Goal: Task Accomplishment & Management: Use online tool/utility

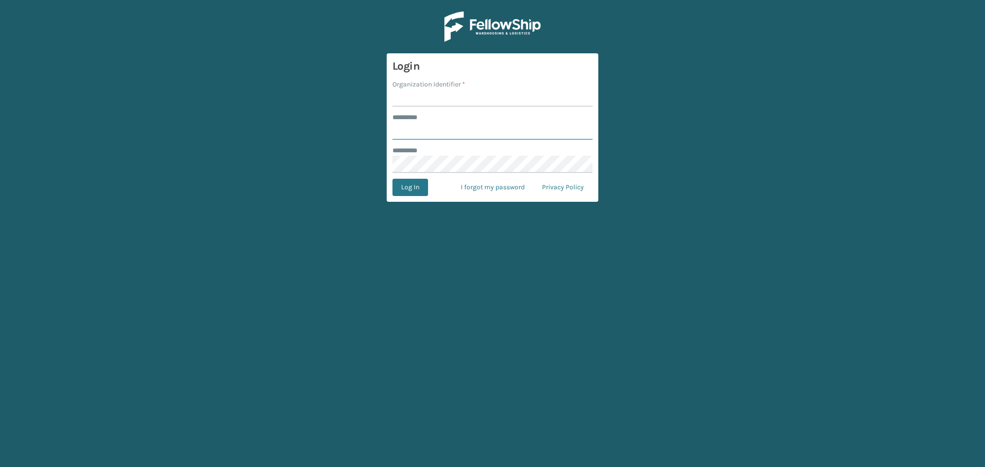
type input "*********"
click at [465, 86] on span "*" at bounding box center [463, 84] width 3 height 8
click at [465, 89] on input "Organization Identifier *" at bounding box center [492, 97] width 200 height 17
type input "a"
type input "oak"
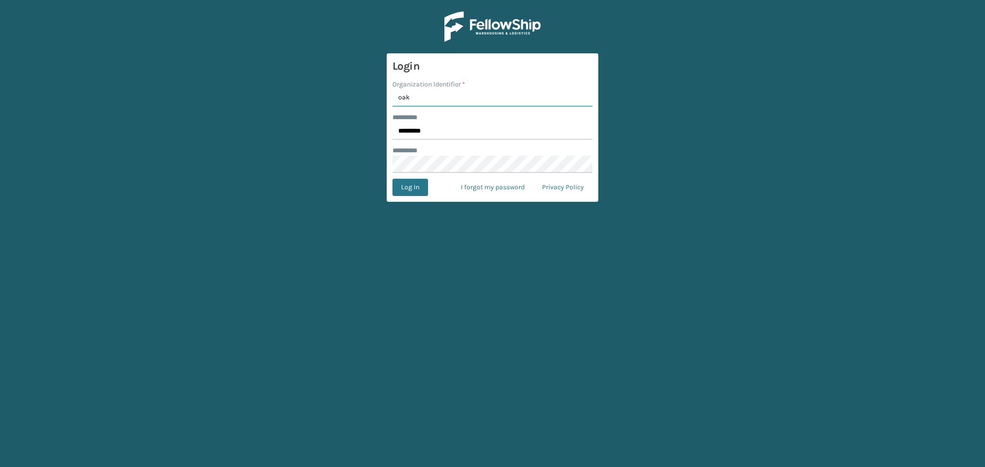
click at [392, 179] on button "Log In" at bounding box center [410, 187] width 36 height 17
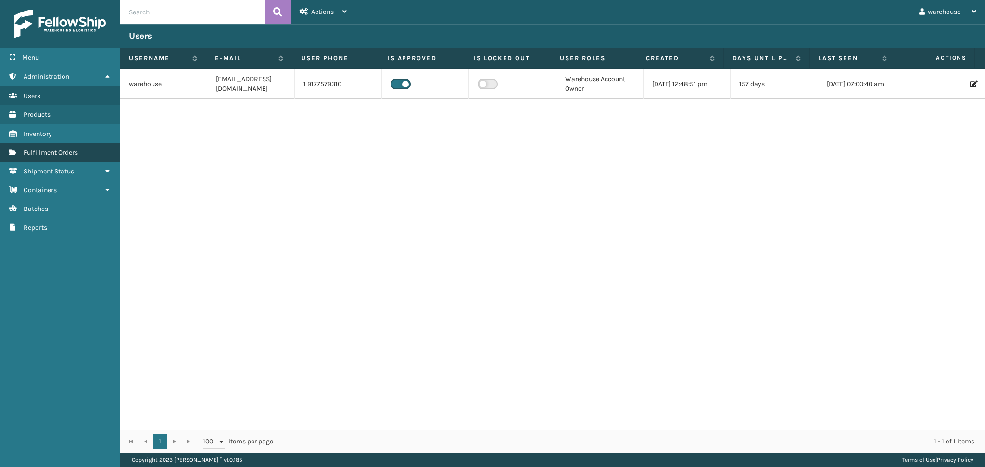
click at [80, 143] on link "Fulfillment Orders" at bounding box center [60, 152] width 120 height 19
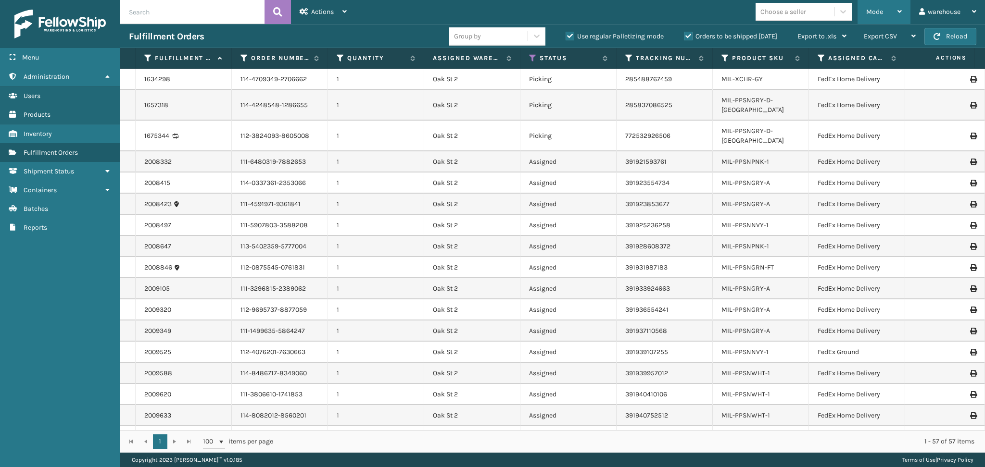
click at [867, 12] on span "Mode" at bounding box center [874, 12] width 17 height 8
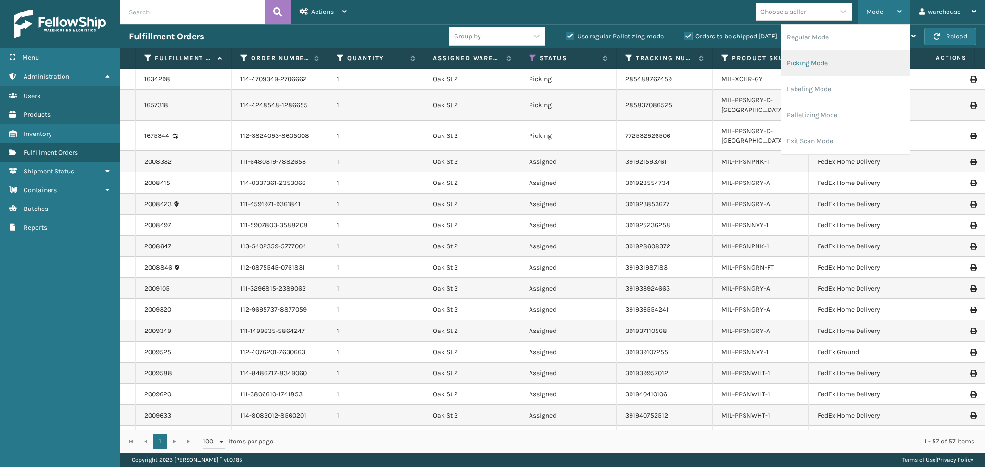
click at [839, 65] on li "Picking Mode" at bounding box center [845, 63] width 129 height 26
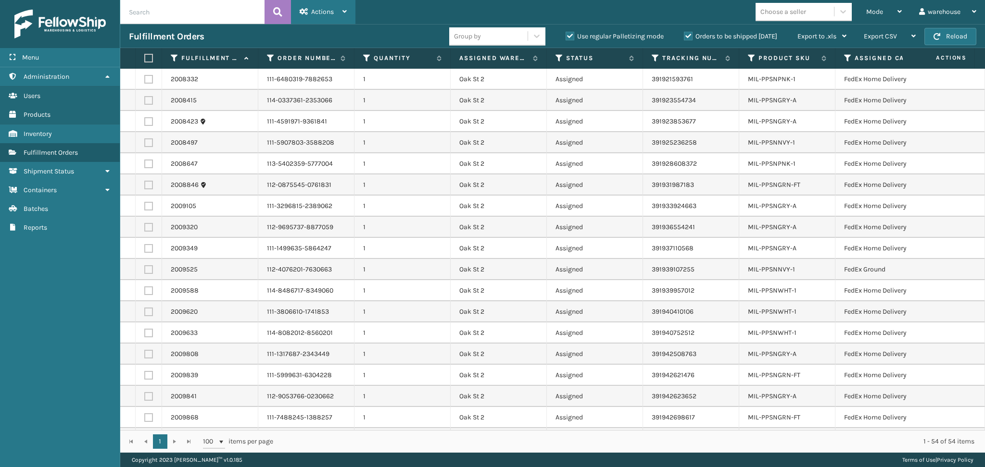
click at [308, 14] on div "Actions" at bounding box center [323, 12] width 47 height 24
click at [146, 60] on label at bounding box center [147, 58] width 6 height 9
click at [145, 60] on input "checkbox" at bounding box center [144, 58] width 0 height 6
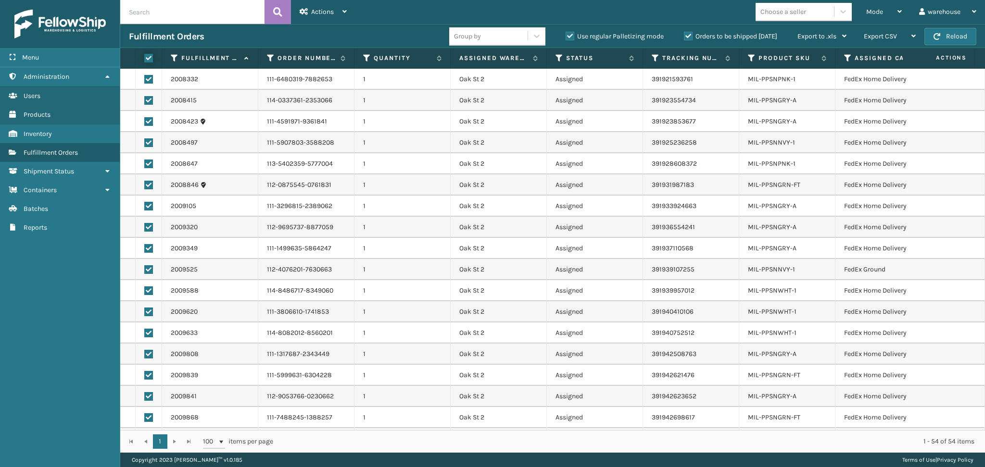
checkbox input "true"
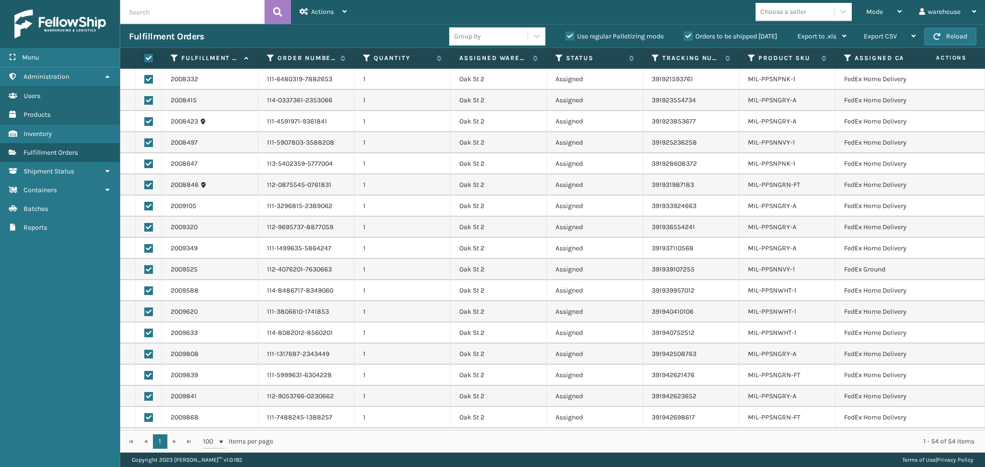
checkbox input "true"
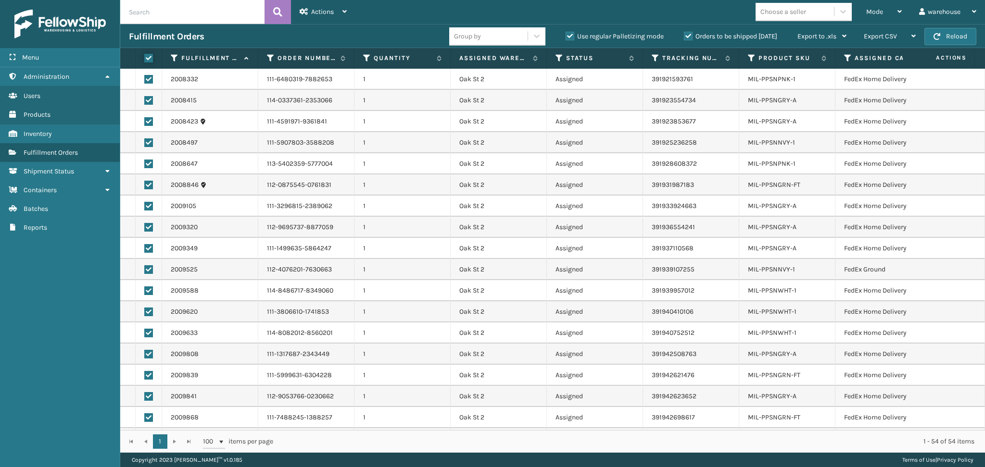
checkbox input "true"
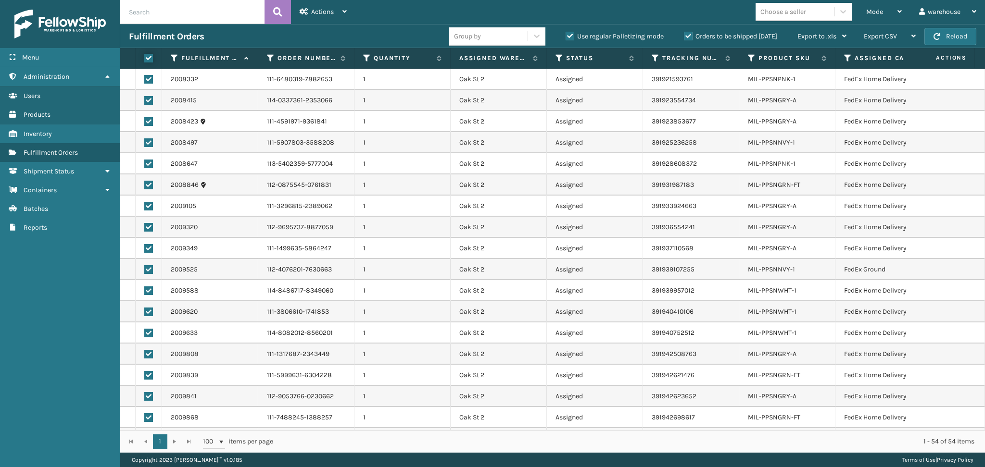
checkbox input "true"
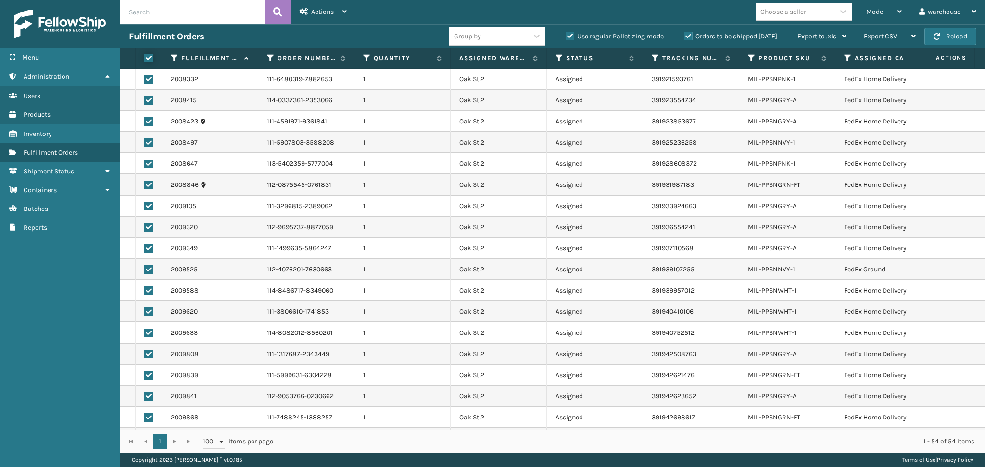
checkbox input "true"
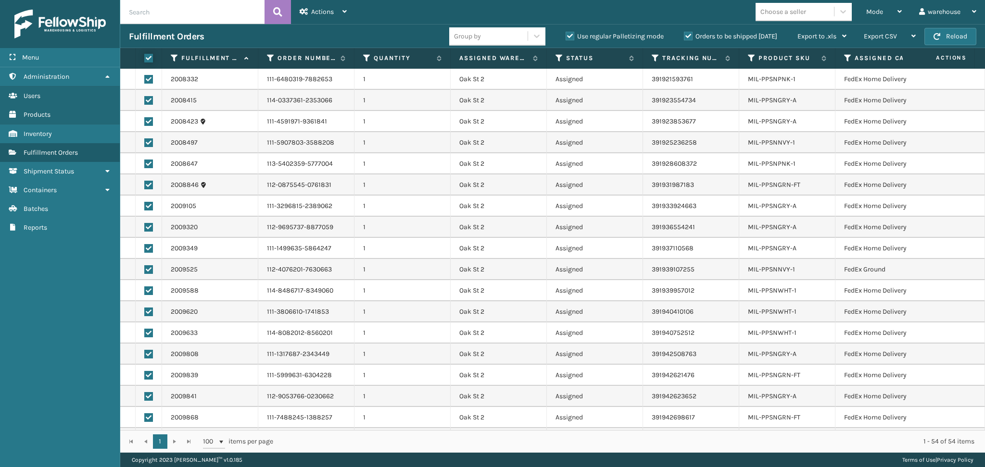
checkbox input "true"
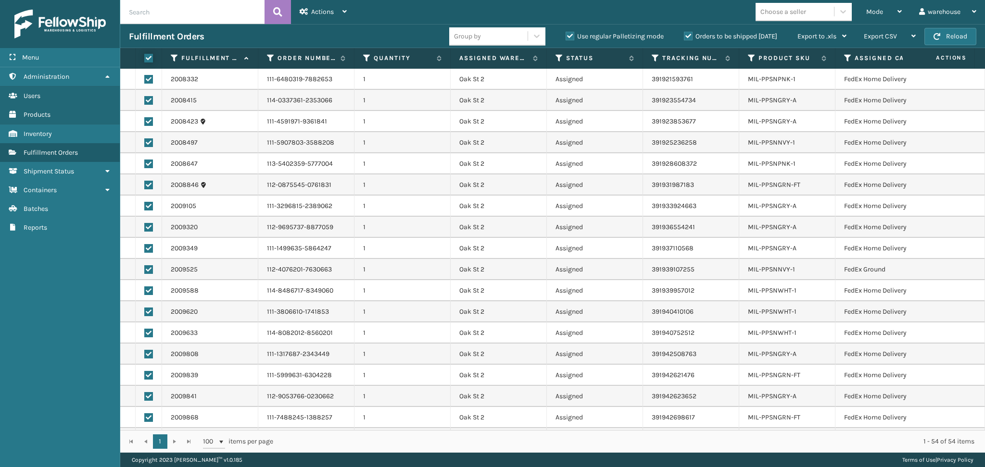
checkbox input "true"
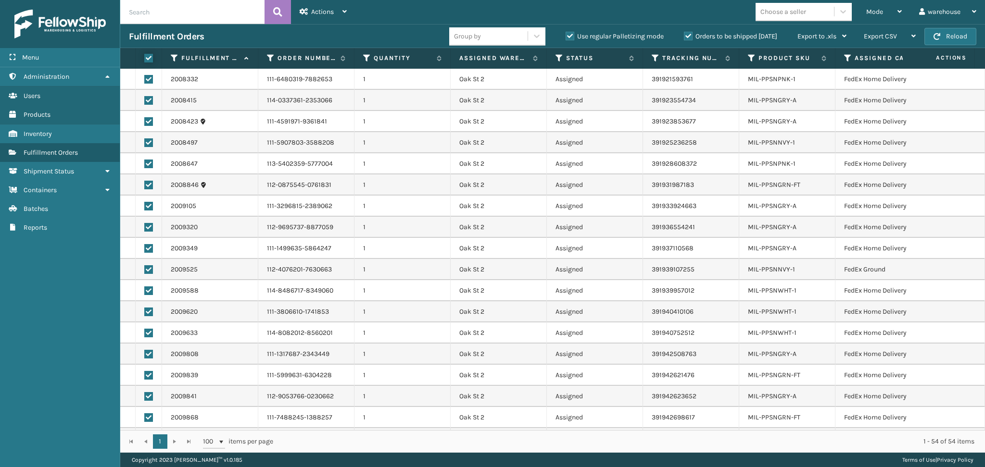
checkbox input "true"
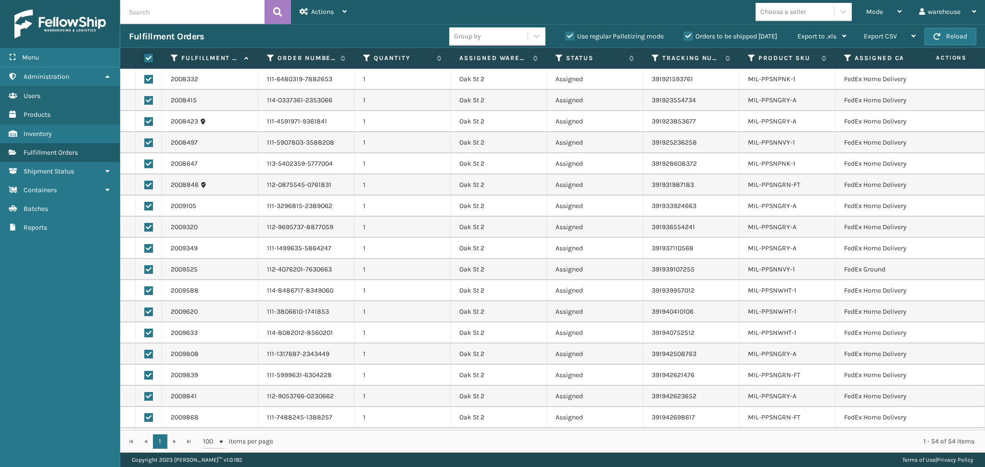
checkbox input "true"
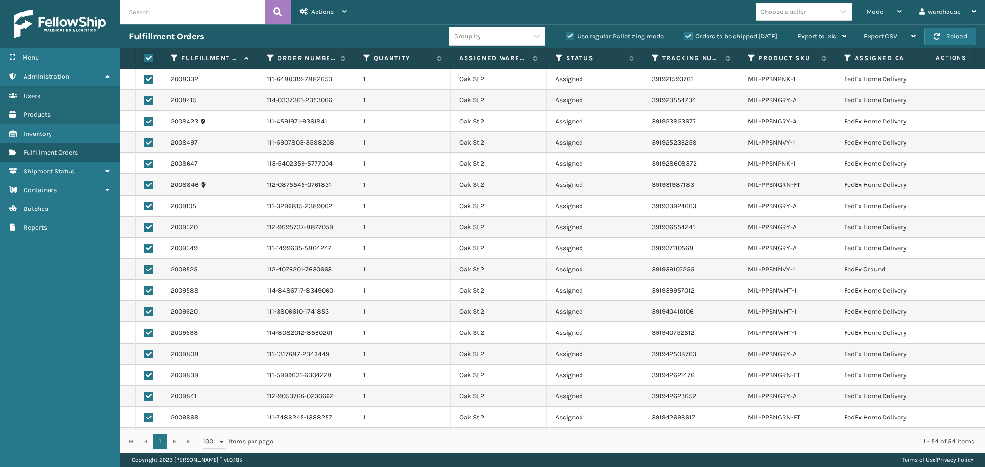
checkbox input "true"
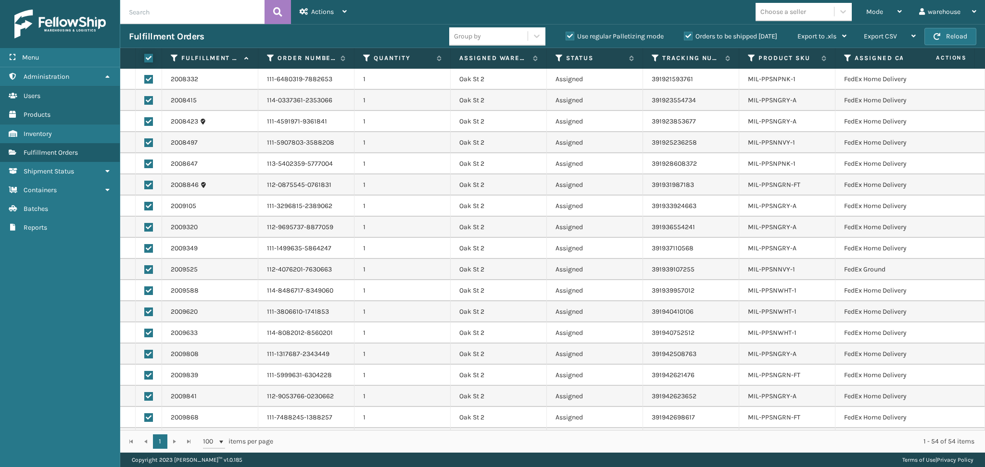
checkbox input "true"
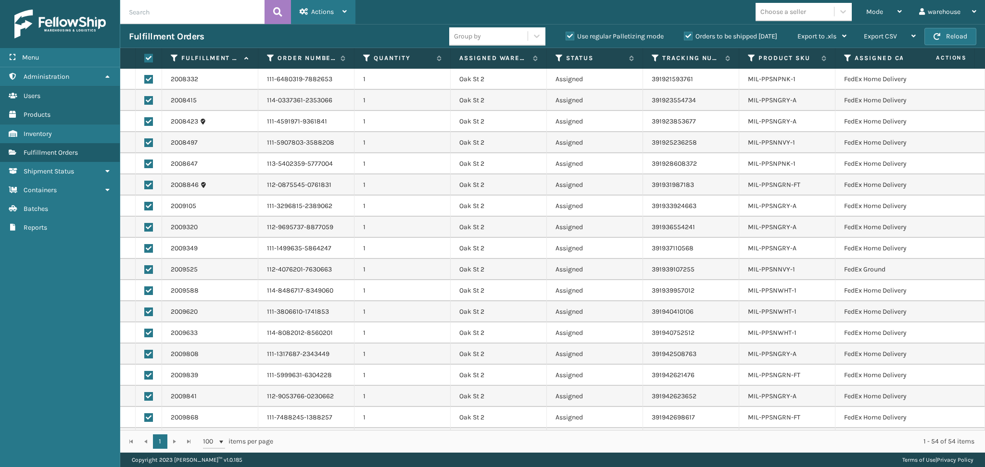
click at [329, 18] on div "Actions" at bounding box center [323, 12] width 47 height 24
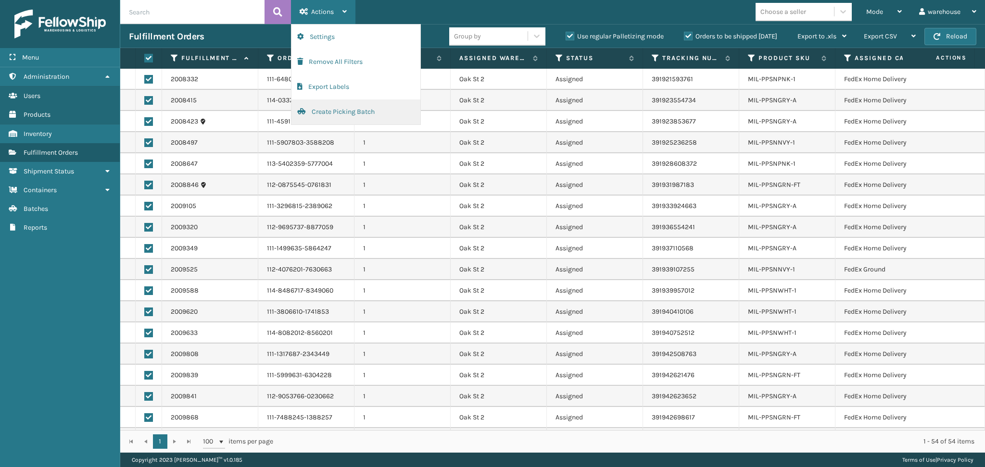
click at [341, 111] on button "Create Picking Batch" at bounding box center [355, 112] width 129 height 25
